Goal: Task Accomplishment & Management: Complete application form

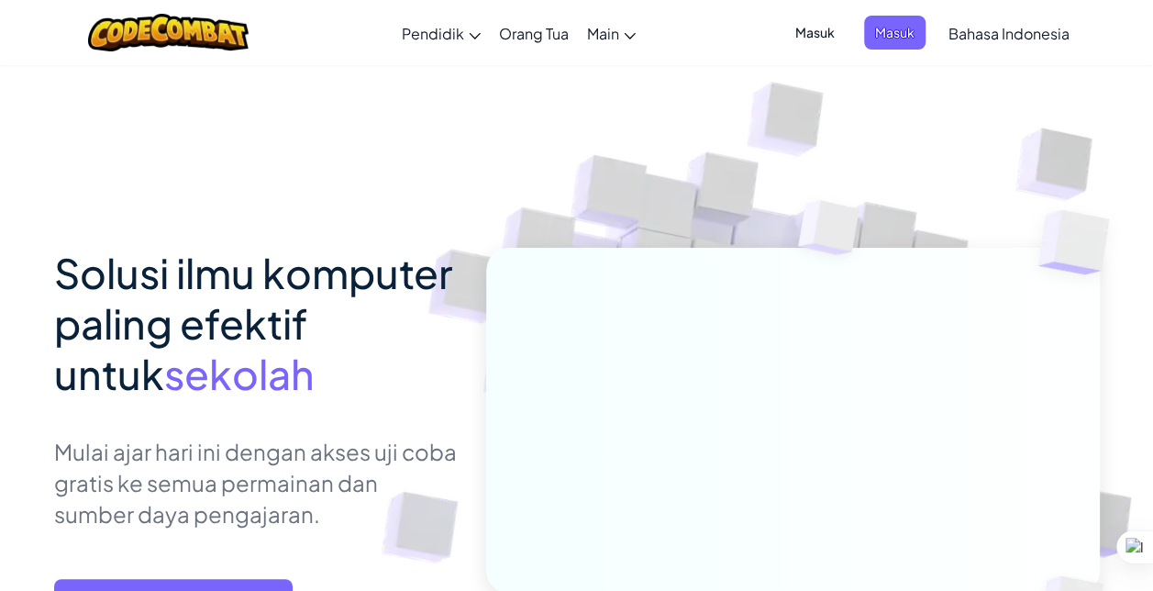
scroll to position [241, 0]
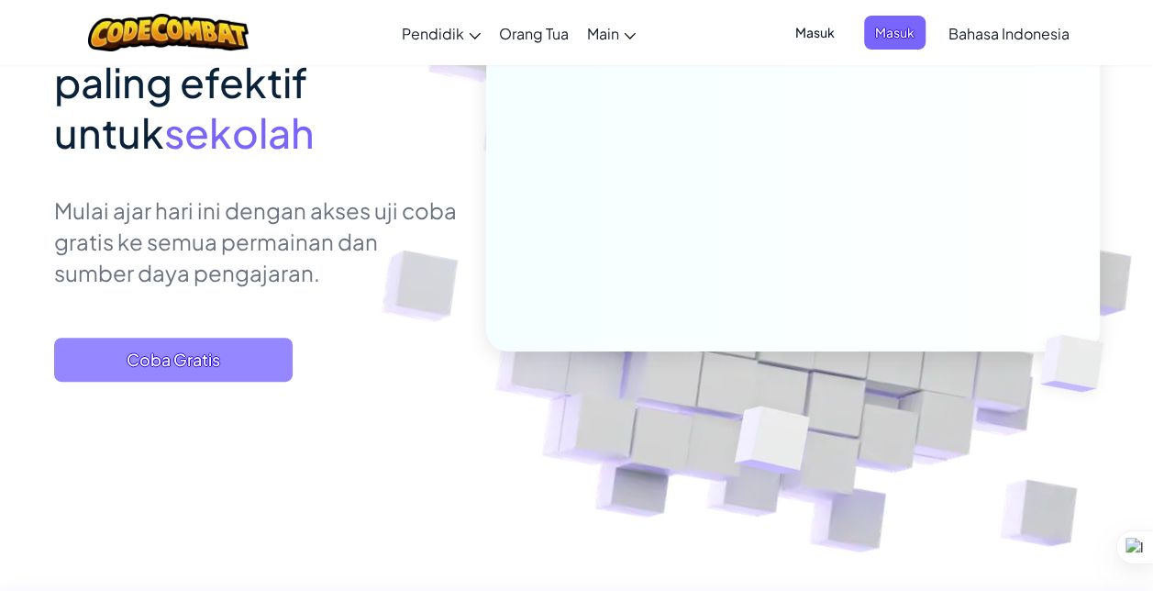
click at [191, 362] on span "Coba Gratis" at bounding box center [173, 360] width 239 height 44
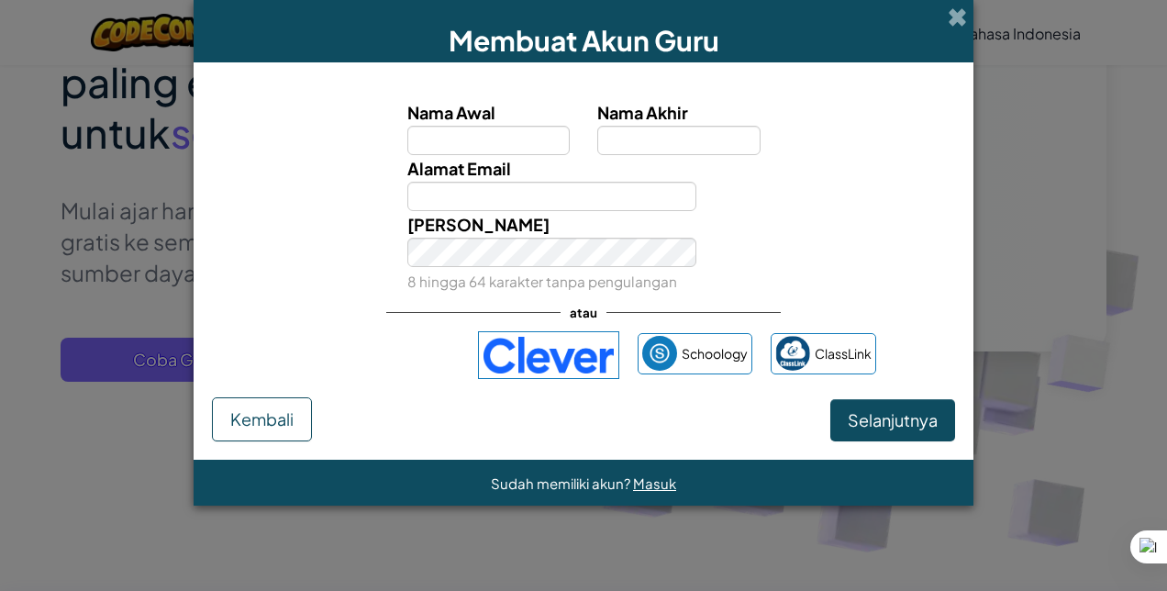
click at [1153, 237] on div at bounding box center [1166, 295] width 1 height 591
click at [1153, 235] on div "Membuat Akun Guru Nama Awal Nama Akhir Alamat Email Kata Kunci 8 hingga 64 kara…" at bounding box center [583, 295] width 1167 height 591
click at [251, 418] on span "Kembali" at bounding box center [261, 418] width 63 height 21
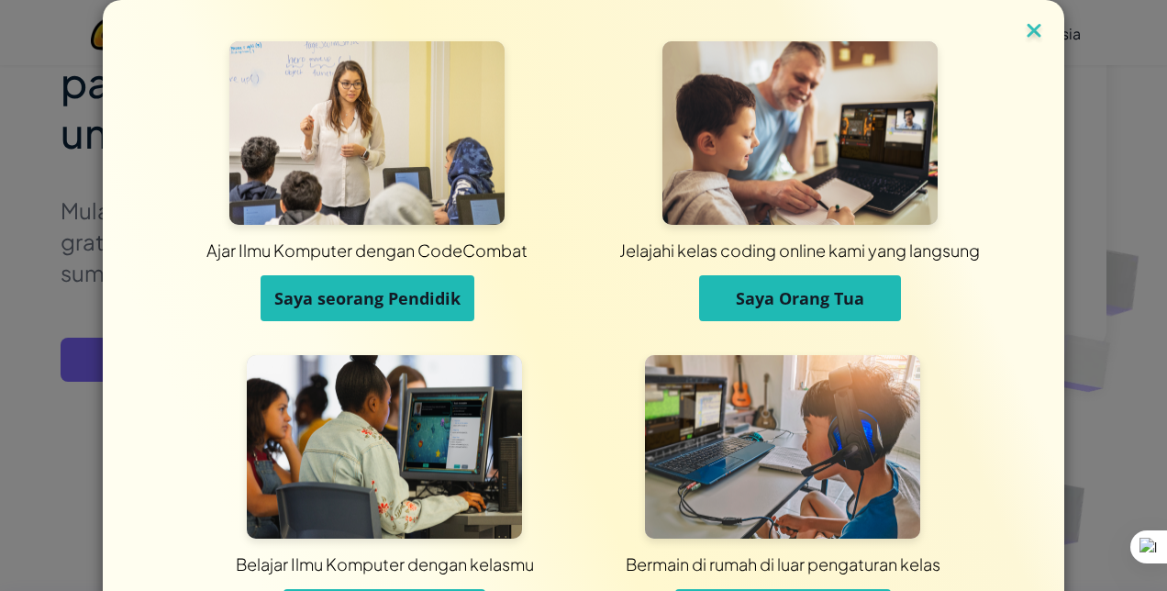
click at [1022, 21] on img at bounding box center [1034, 32] width 24 height 28
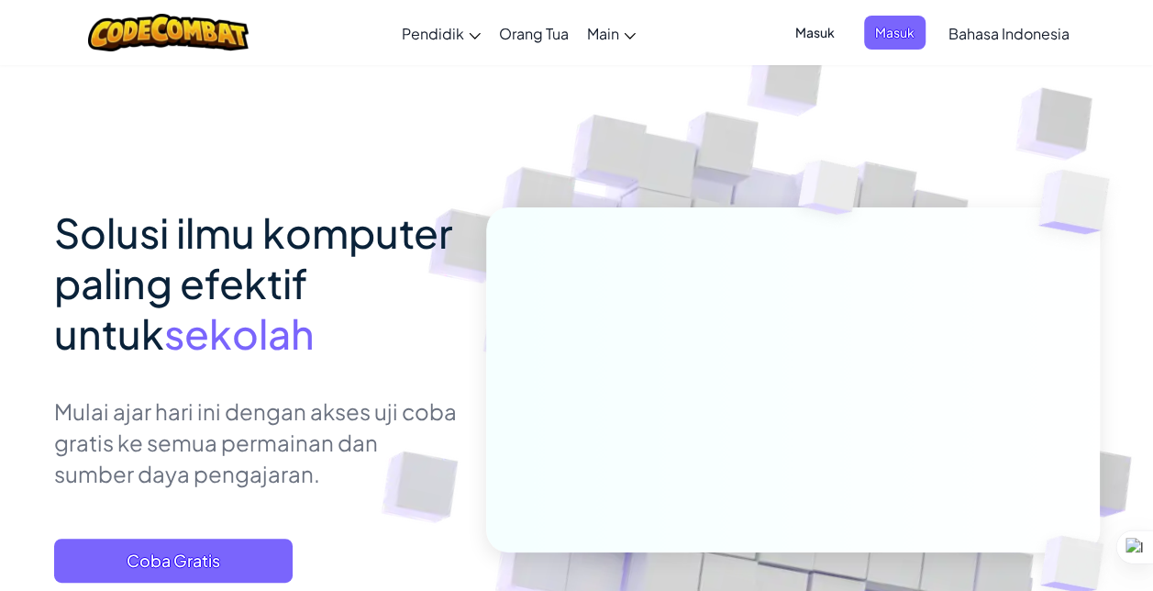
scroll to position [0, 0]
